Goal: Task Accomplishment & Management: Manage account settings

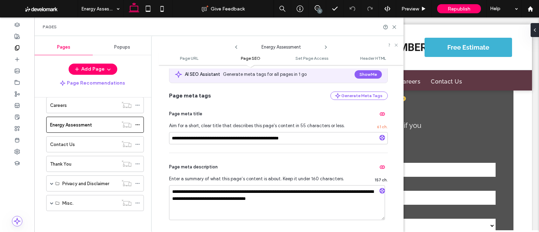
scroll to position [167, 0]
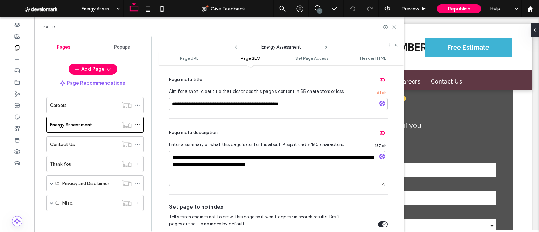
click at [393, 27] on use at bounding box center [394, 27] width 3 height 3
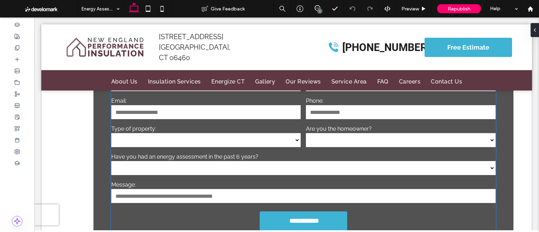
scroll to position [574, 0]
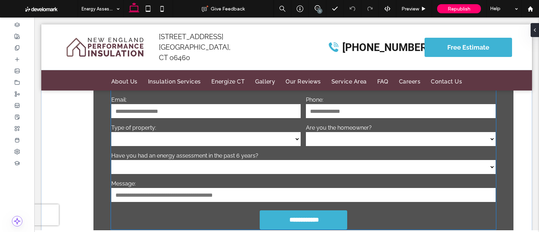
click at [215, 153] on label "Have you had an energy assessment in the past 6 years?" at bounding box center [303, 156] width 384 height 7
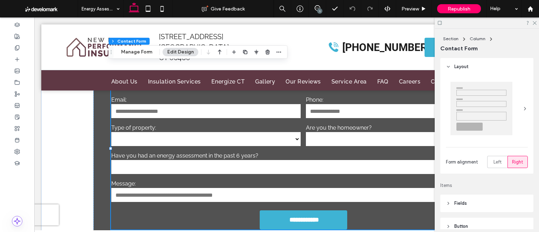
type input "*"
type input "***"
click at [134, 50] on button "Manage Form" at bounding box center [137, 52] width 40 height 8
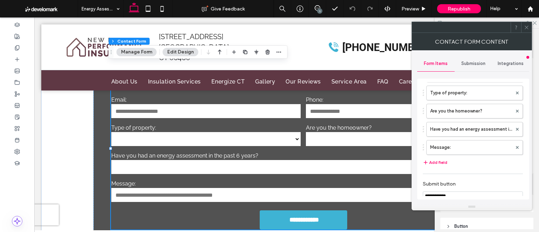
scroll to position [107, 0]
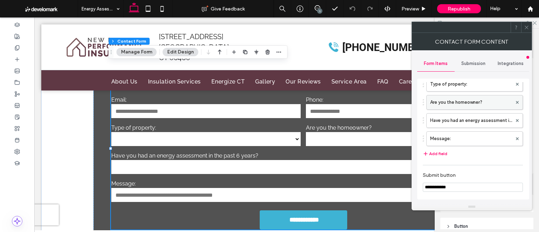
click at [461, 103] on label "Are you the homeowner?" at bounding box center [471, 103] width 82 height 14
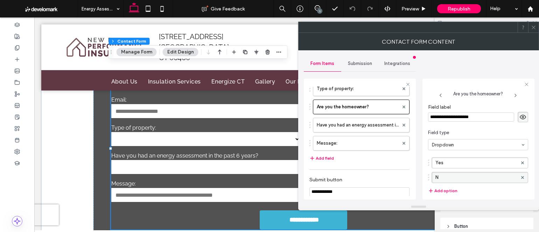
click at [459, 177] on label "N" at bounding box center [476, 178] width 82 height 10
type input "**"
click at [463, 67] on div "**********" at bounding box center [419, 126] width 230 height 153
click at [535, 27] on span at bounding box center [533, 27] width 5 height 10
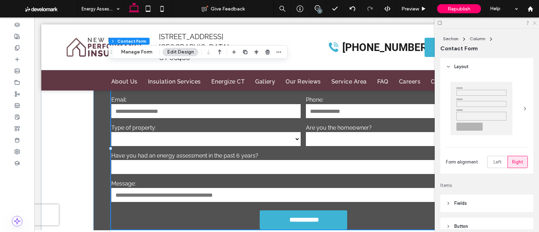
drag, startPoint x: 535, startPoint y: 23, endPoint x: 367, endPoint y: 82, distance: 178.2
click at [535, 23] on use at bounding box center [535, 23] width 4 height 4
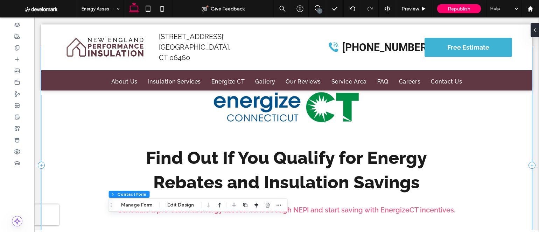
scroll to position [135, 0]
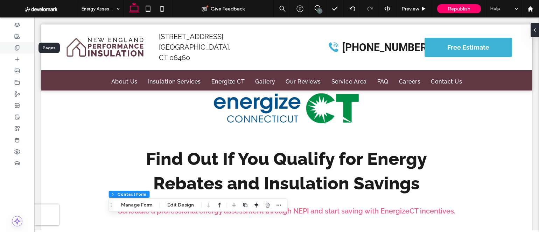
click at [20, 47] on icon at bounding box center [17, 48] width 6 height 6
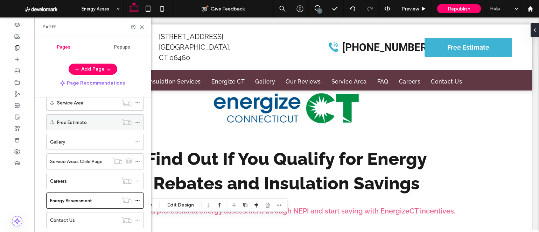
scroll to position [196, 0]
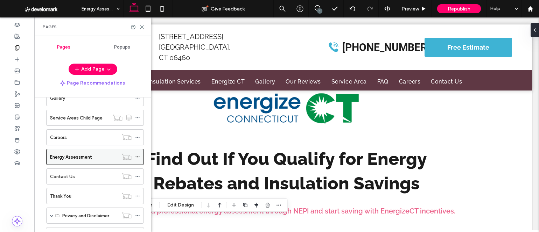
click at [138, 156] on icon at bounding box center [137, 157] width 5 height 5
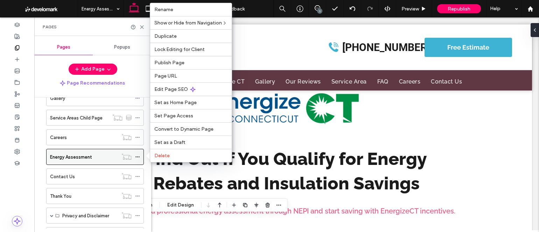
click at [91, 154] on label "Energy Assessment" at bounding box center [71, 157] width 42 height 12
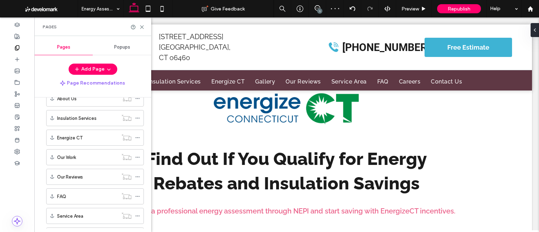
scroll to position [10, 0]
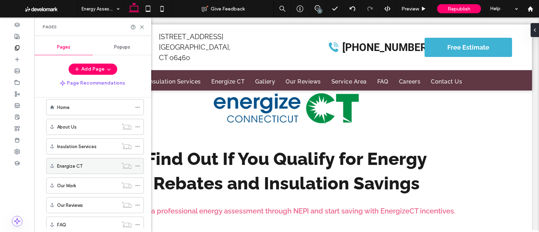
click at [78, 167] on label "Energize CT" at bounding box center [70, 166] width 26 height 12
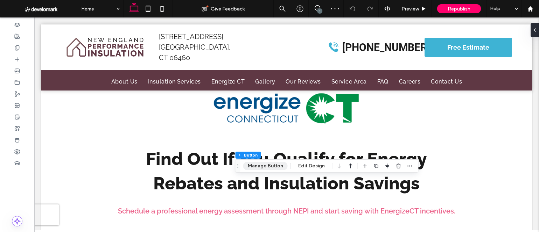
click at [269, 166] on button "Manage Button" at bounding box center [265, 166] width 44 height 8
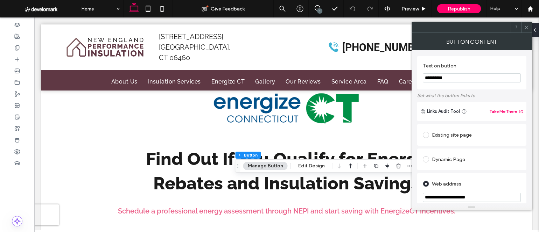
click at [526, 26] on icon at bounding box center [526, 27] width 5 height 5
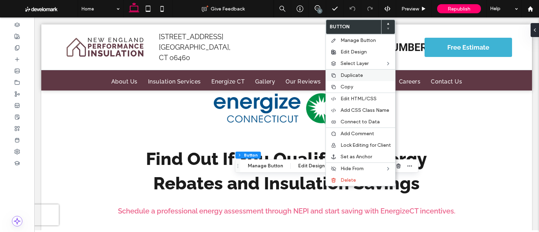
click at [348, 74] on span "Duplicate" at bounding box center [351, 75] width 22 height 6
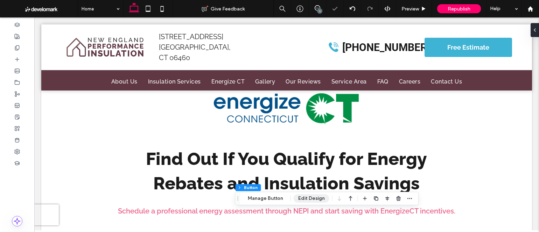
type input "**"
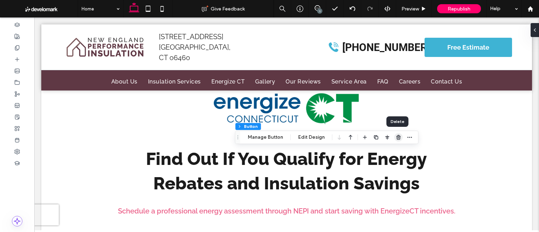
click at [396, 139] on use "button" at bounding box center [398, 137] width 4 height 5
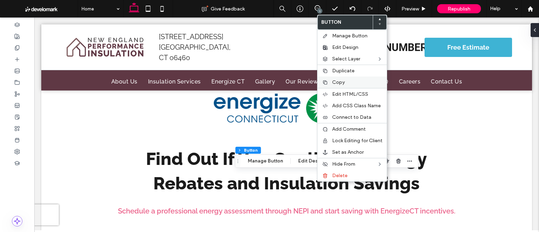
click at [336, 83] on span "Copy" at bounding box center [338, 82] width 13 height 6
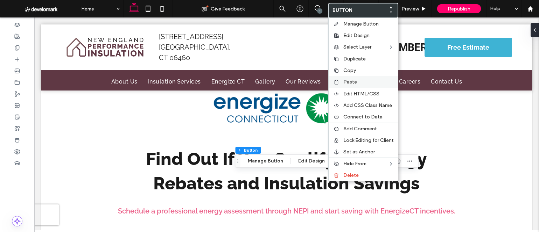
click at [348, 77] on div "Paste" at bounding box center [363, 82] width 69 height 12
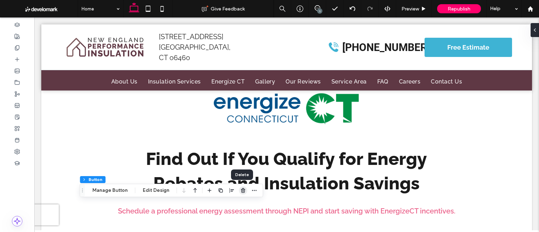
click at [241, 190] on icon "button" at bounding box center [243, 191] width 6 height 6
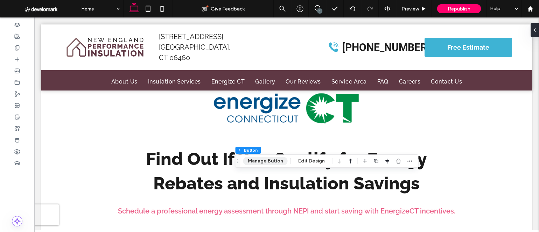
click at [268, 164] on button "Manage Button" at bounding box center [265, 161] width 44 height 8
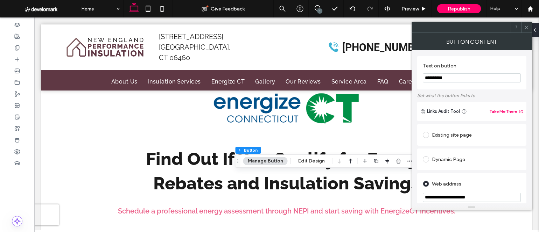
click at [454, 77] on input "**********" at bounding box center [472, 77] width 98 height 9
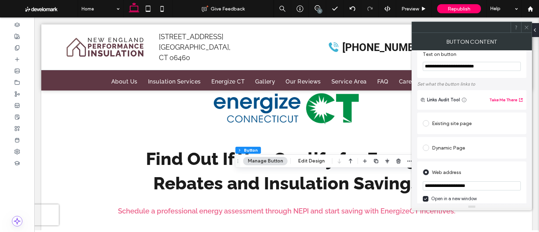
type input "**********"
click at [451, 125] on div "Existing site page" at bounding box center [472, 123] width 98 height 11
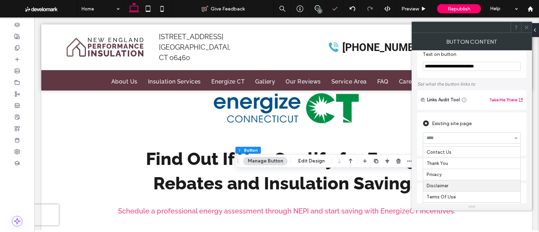
scroll to position [33, 0]
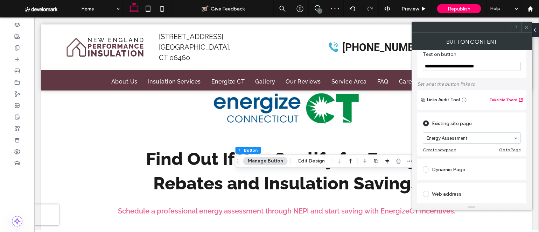
click at [518, 117] on div "Existing site page" at bounding box center [472, 122] width 98 height 13
click at [526, 28] on icon at bounding box center [526, 27] width 5 height 5
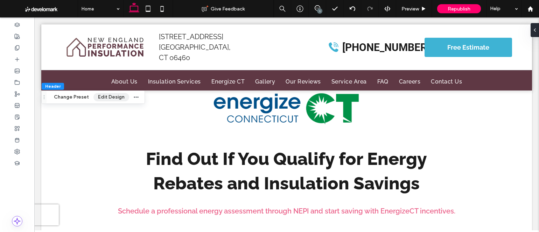
click at [108, 98] on button "Edit Design" at bounding box center [111, 97] width 36 height 8
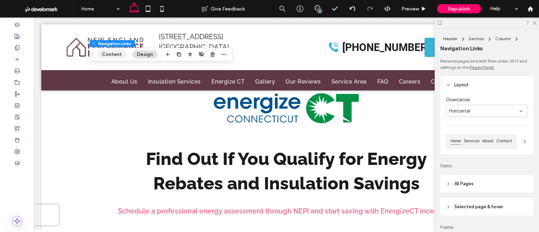
click at [115, 54] on button "Content" at bounding box center [111, 54] width 29 height 8
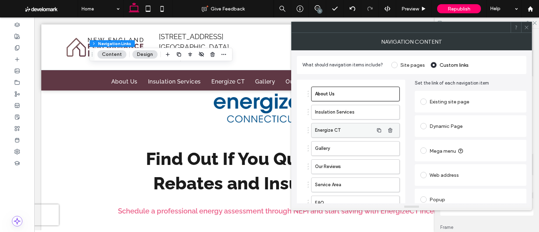
click at [346, 130] on label "Energize CT" at bounding box center [344, 131] width 58 height 14
click at [441, 101] on div "Existing site page" at bounding box center [470, 101] width 100 height 11
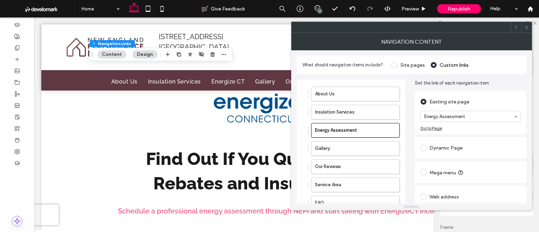
click at [527, 87] on div "What should navigation items include? Site pages Custom links About Us Insulati…" at bounding box center [411, 126] width 241 height 153
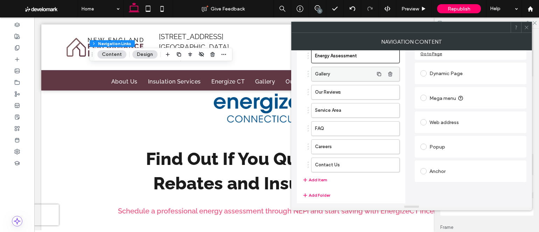
scroll to position [83, 0]
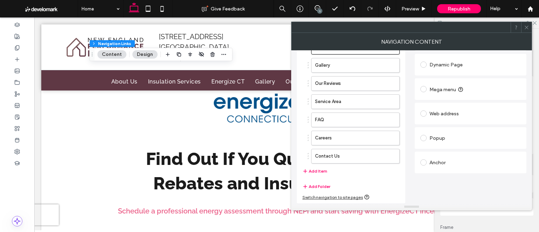
click at [525, 26] on icon at bounding box center [526, 27] width 5 height 5
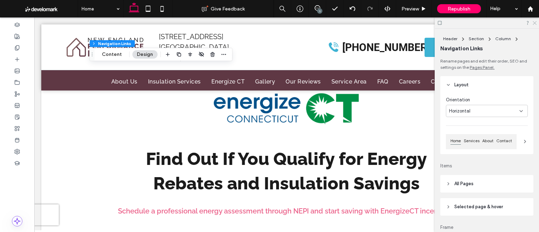
click at [534, 23] on icon at bounding box center [534, 22] width 5 height 5
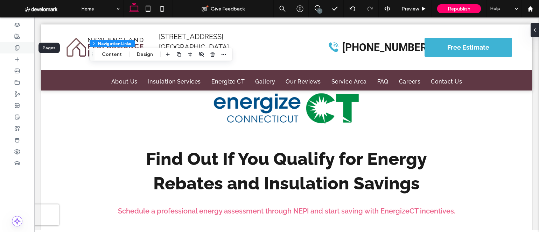
click at [18, 51] on div at bounding box center [17, 48] width 34 height 12
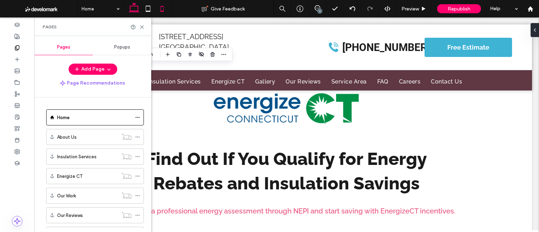
click at [167, 6] on icon at bounding box center [162, 9] width 14 height 14
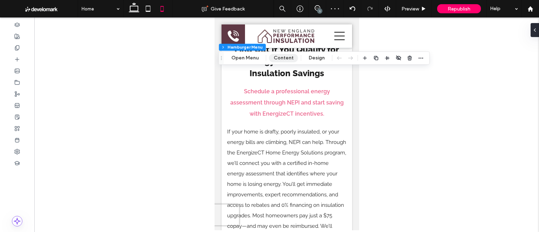
click at [280, 58] on button "Content" at bounding box center [283, 58] width 29 height 8
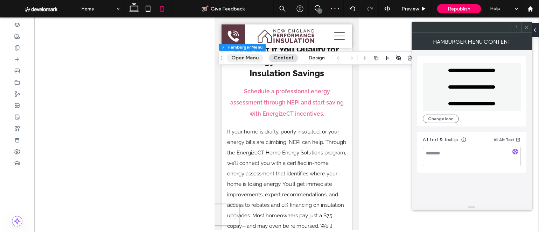
click at [249, 57] on button "Open Menu" at bounding box center [245, 58] width 36 height 8
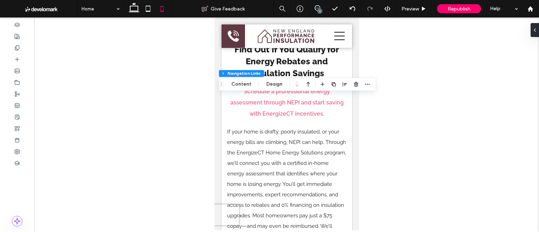
type input "*"
type input "***"
type input "****"
click at [242, 84] on button "Content" at bounding box center [241, 84] width 29 height 8
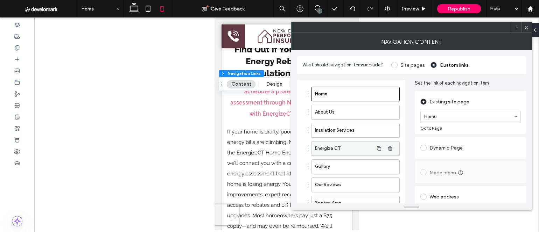
click at [335, 145] on label "Energize CT" at bounding box center [344, 149] width 58 height 14
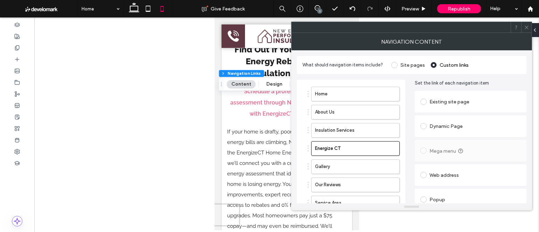
click at [437, 102] on div "Existing site page" at bounding box center [470, 101] width 100 height 11
click at [499, 88] on div "Set the link of each navigation item Existing site page Energy Assessment Go to…" at bounding box center [471, 168] width 112 height 177
click at [526, 26] on icon at bounding box center [526, 27] width 5 height 5
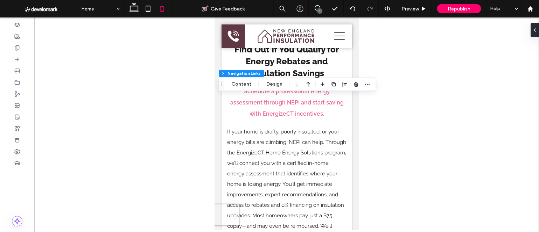
click at [137, 115] on div at bounding box center [286, 123] width 505 height 213
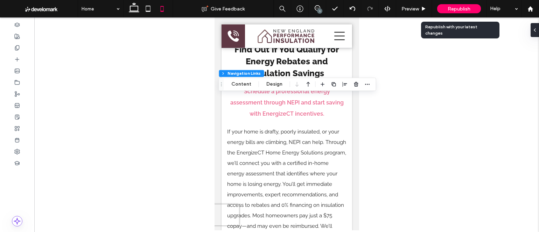
click at [469, 8] on span "Republish" at bounding box center [459, 9] width 23 height 6
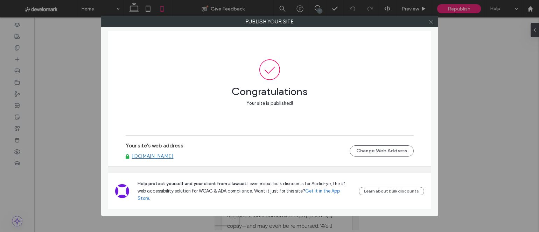
click at [431, 21] on use at bounding box center [430, 21] width 3 height 3
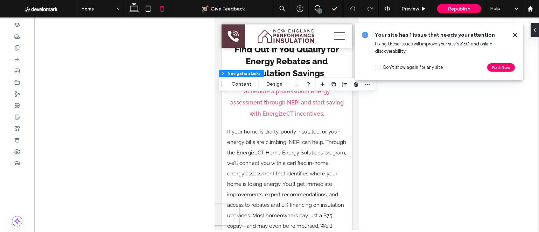
click at [159, 57] on div at bounding box center [286, 123] width 505 height 213
drag, startPoint x: 135, startPoint y: 9, endPoint x: 136, endPoint y: 16, distance: 7.1
click at [135, 9] on icon at bounding box center [134, 9] width 14 height 14
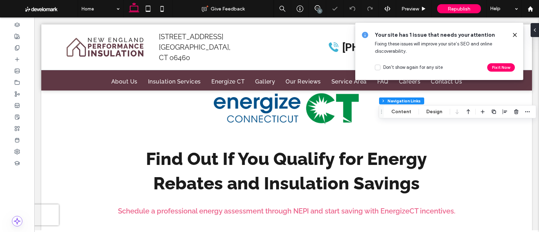
click at [515, 34] on icon at bounding box center [515, 35] width 6 height 6
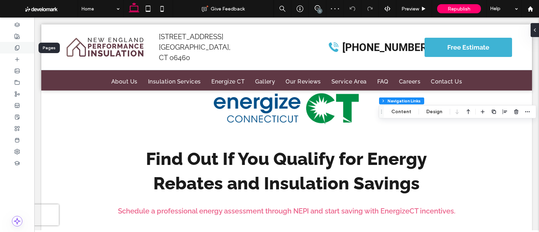
click at [13, 46] on div at bounding box center [17, 48] width 34 height 12
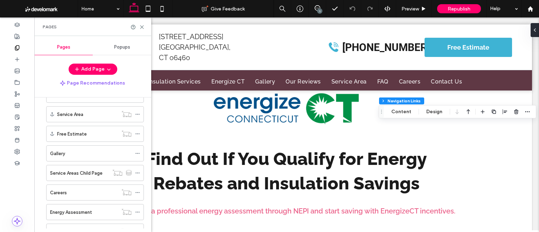
scroll to position [145, 0]
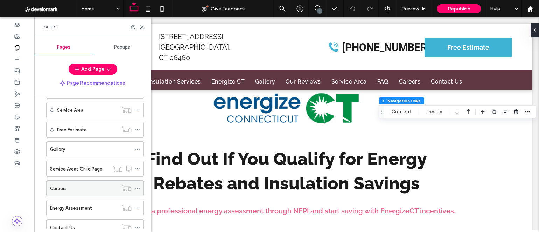
click at [72, 187] on div "Careers" at bounding box center [84, 188] width 68 height 7
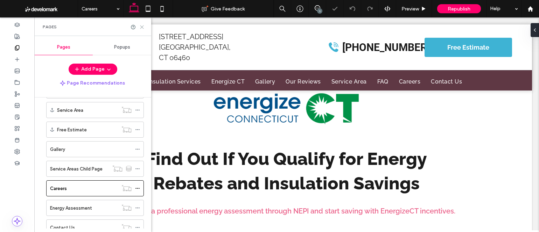
click at [141, 27] on use at bounding box center [141, 27] width 3 height 3
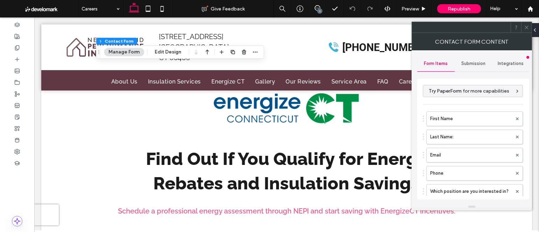
type input "*"
type input "***"
type input "**********"
click at [473, 63] on span "Submission" at bounding box center [473, 64] width 24 height 6
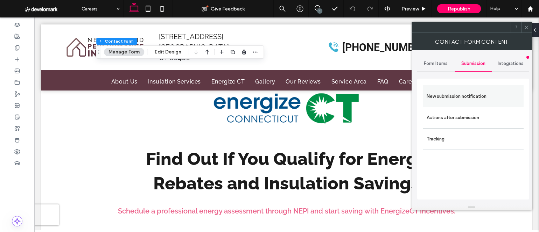
click at [456, 98] on label "New submission notification" at bounding box center [473, 97] width 93 height 14
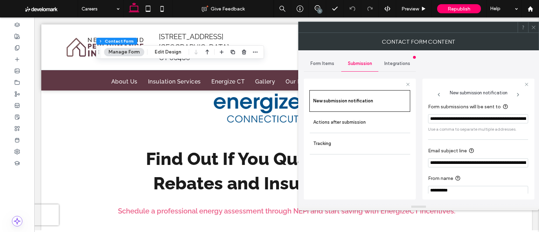
click at [470, 163] on input "**********" at bounding box center [478, 163] width 100 height 9
